Goal: Information Seeking & Learning: Learn about a topic

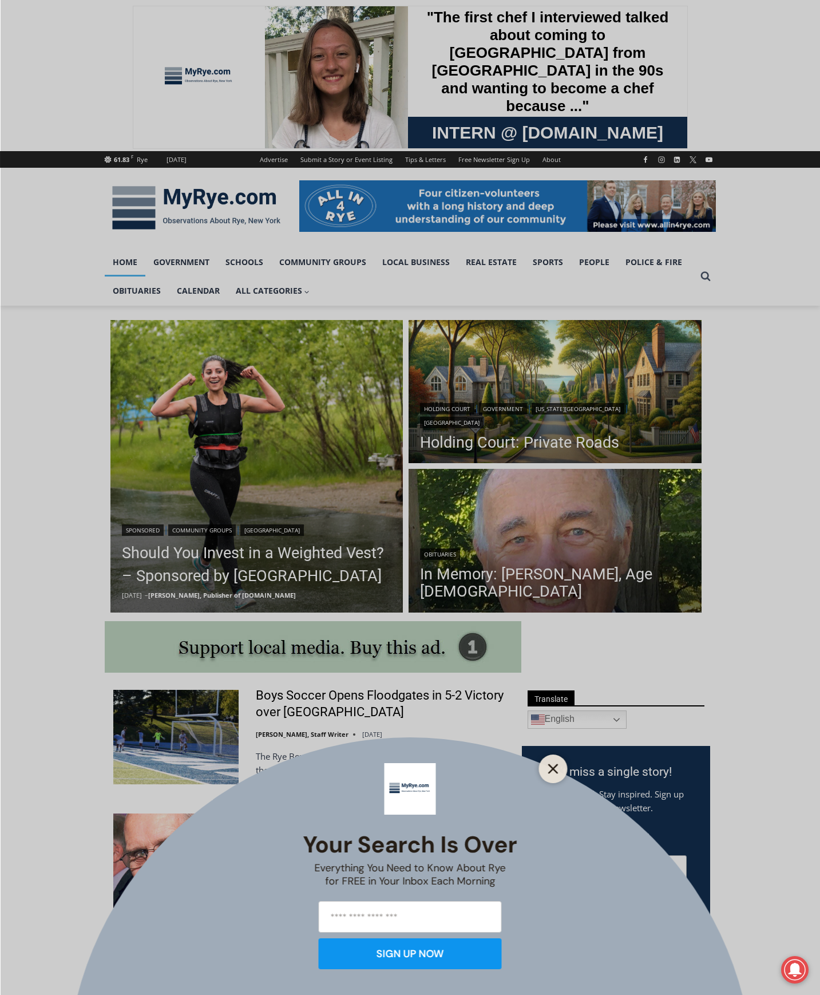
click at [556, 774] on button "Close" at bounding box center [553, 769] width 16 height 16
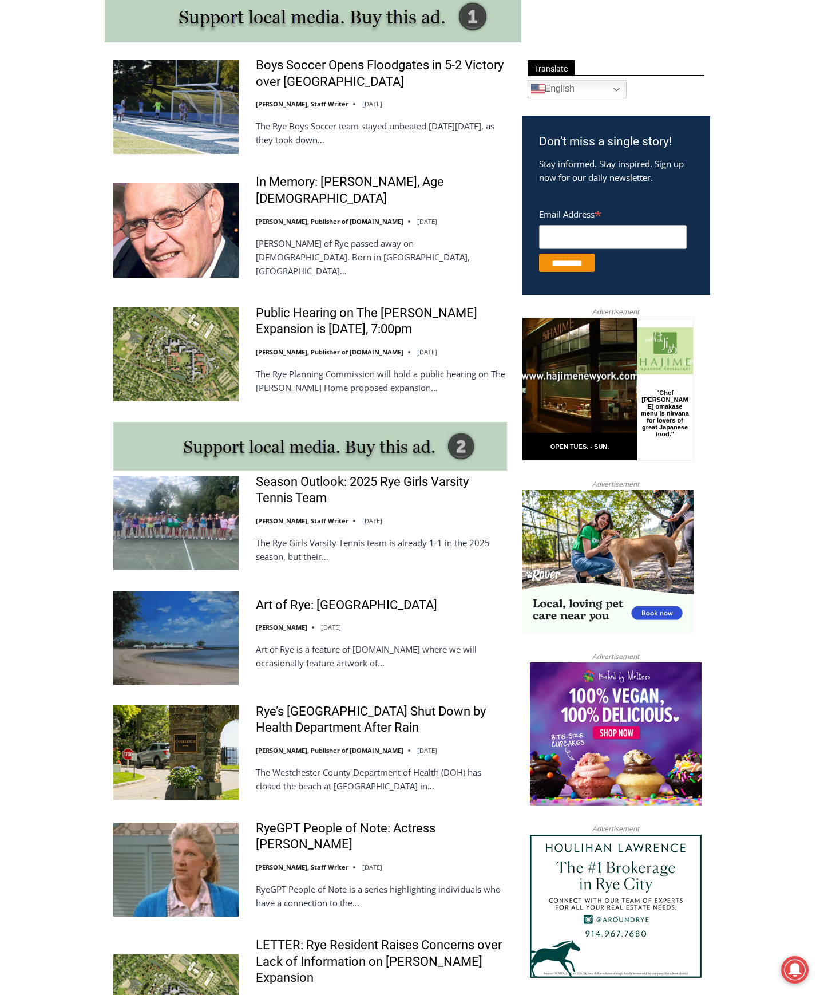
scroll to position [744, 0]
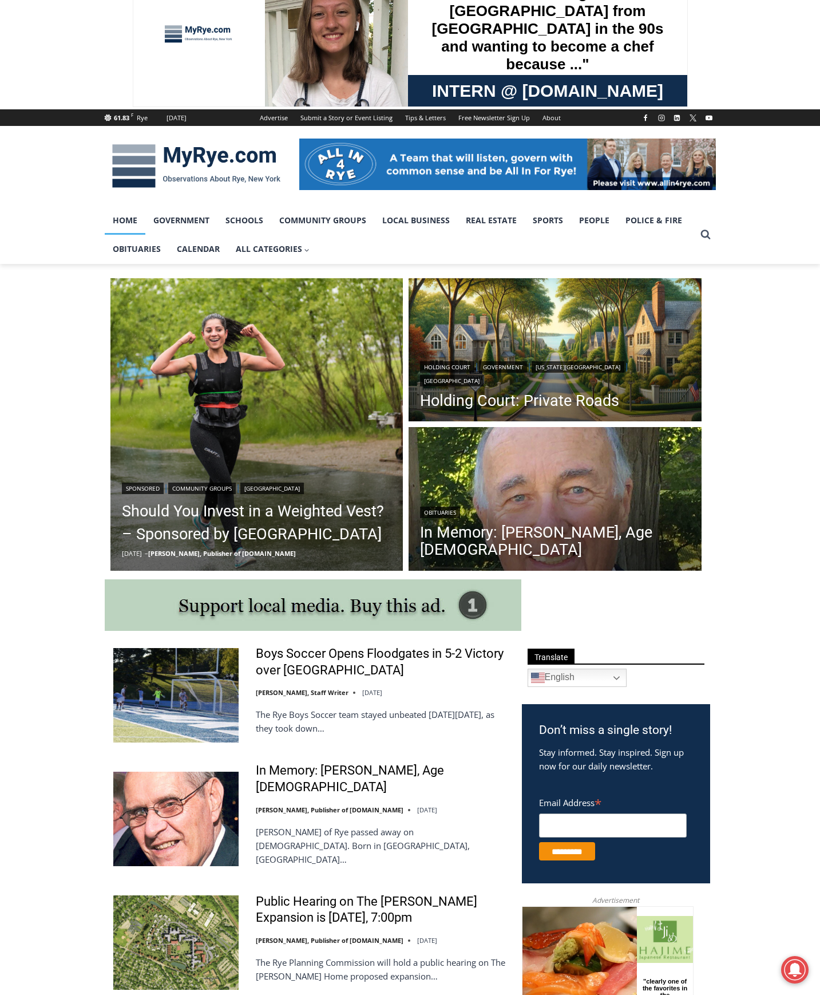
scroll to position [114, 0]
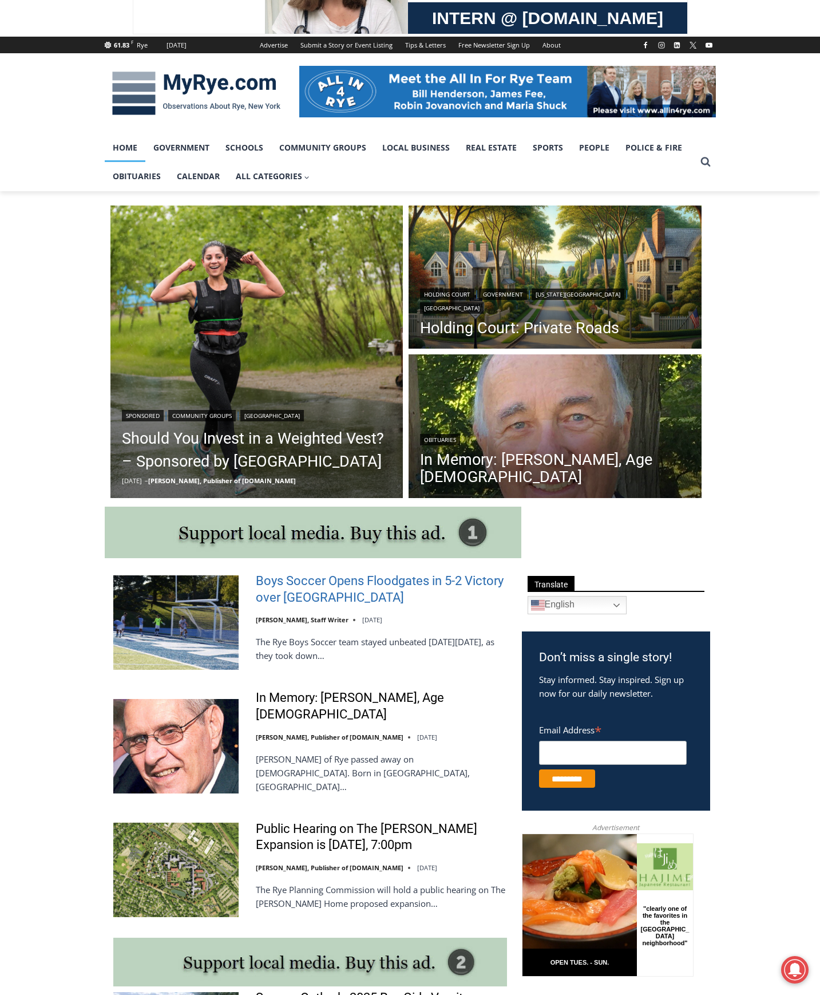
click at [414, 579] on link "Boys Soccer Opens Floodgates in 5-2 Victory over [GEOGRAPHIC_DATA]" at bounding box center [381, 589] width 251 height 33
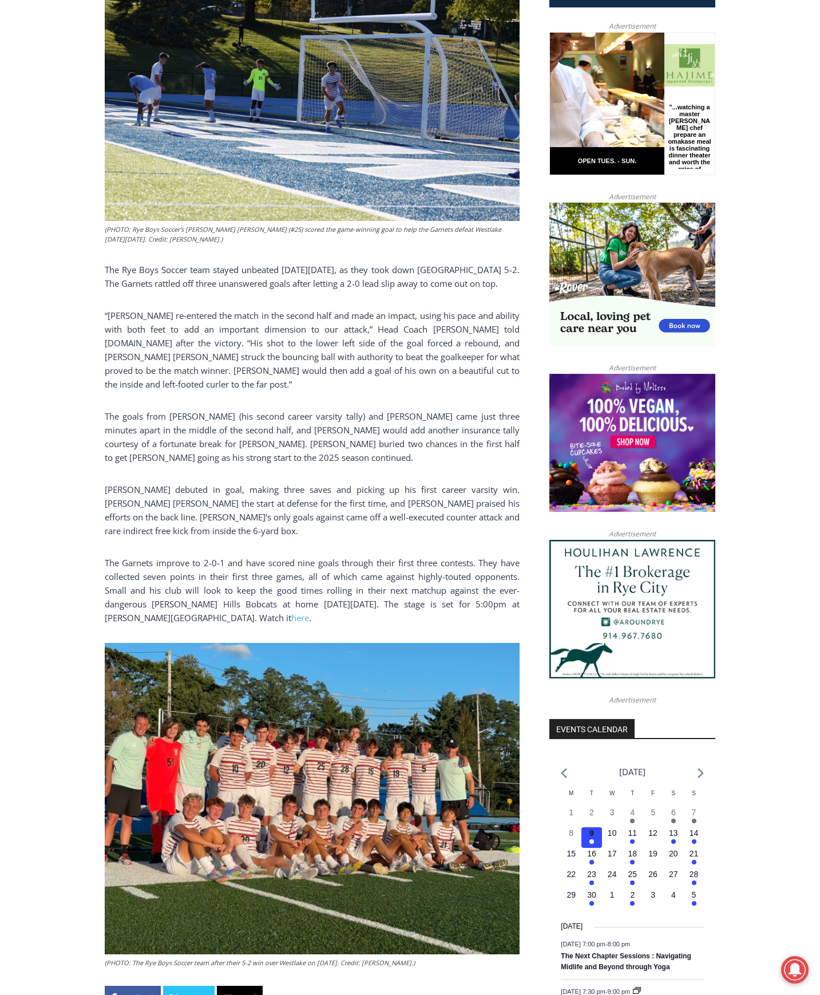
scroll to position [572, 0]
